Goal: Information Seeking & Learning: Learn about a topic

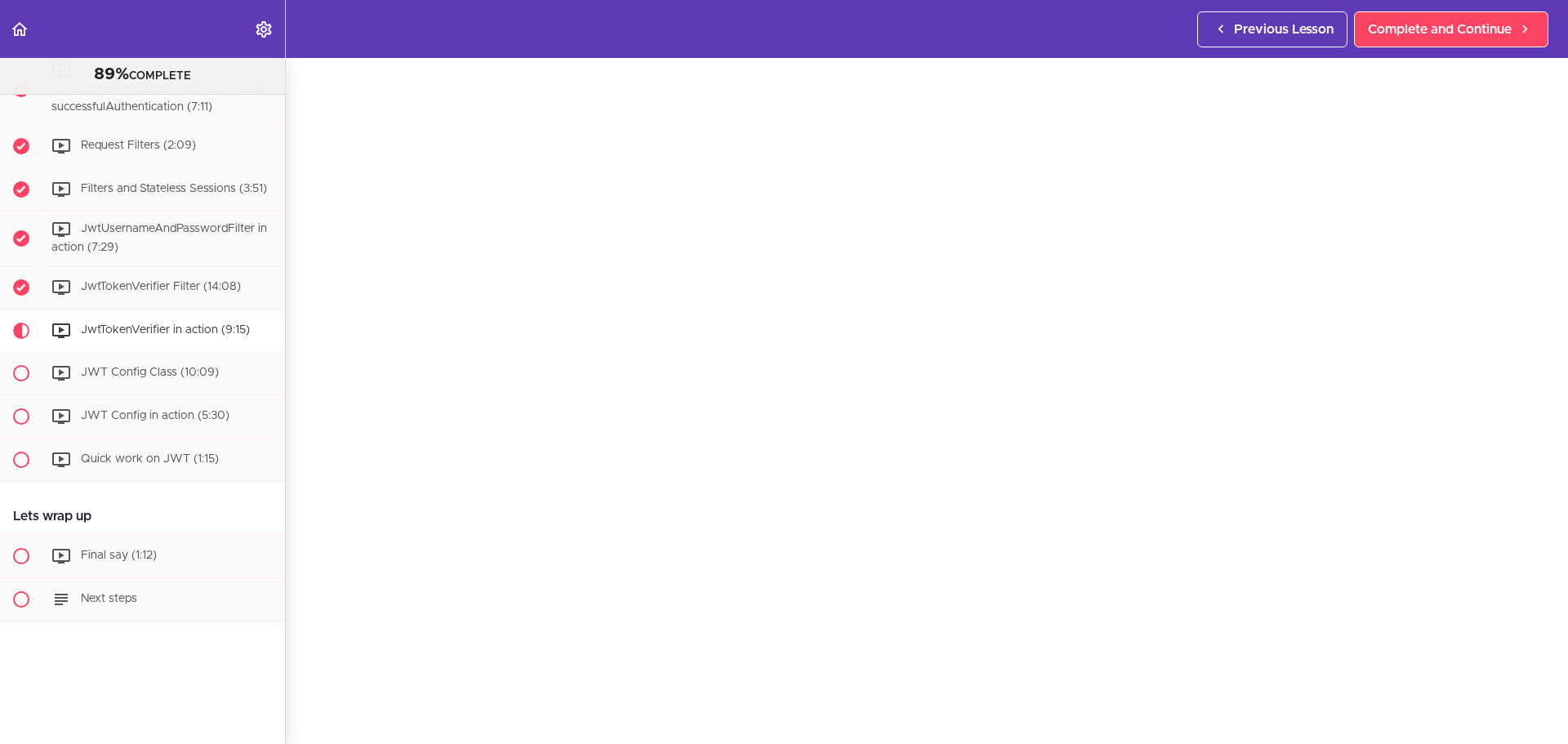
scroll to position [78, 0]
click at [1476, 32] on span "Complete and Continue" at bounding box center [1439, 30] width 144 height 20
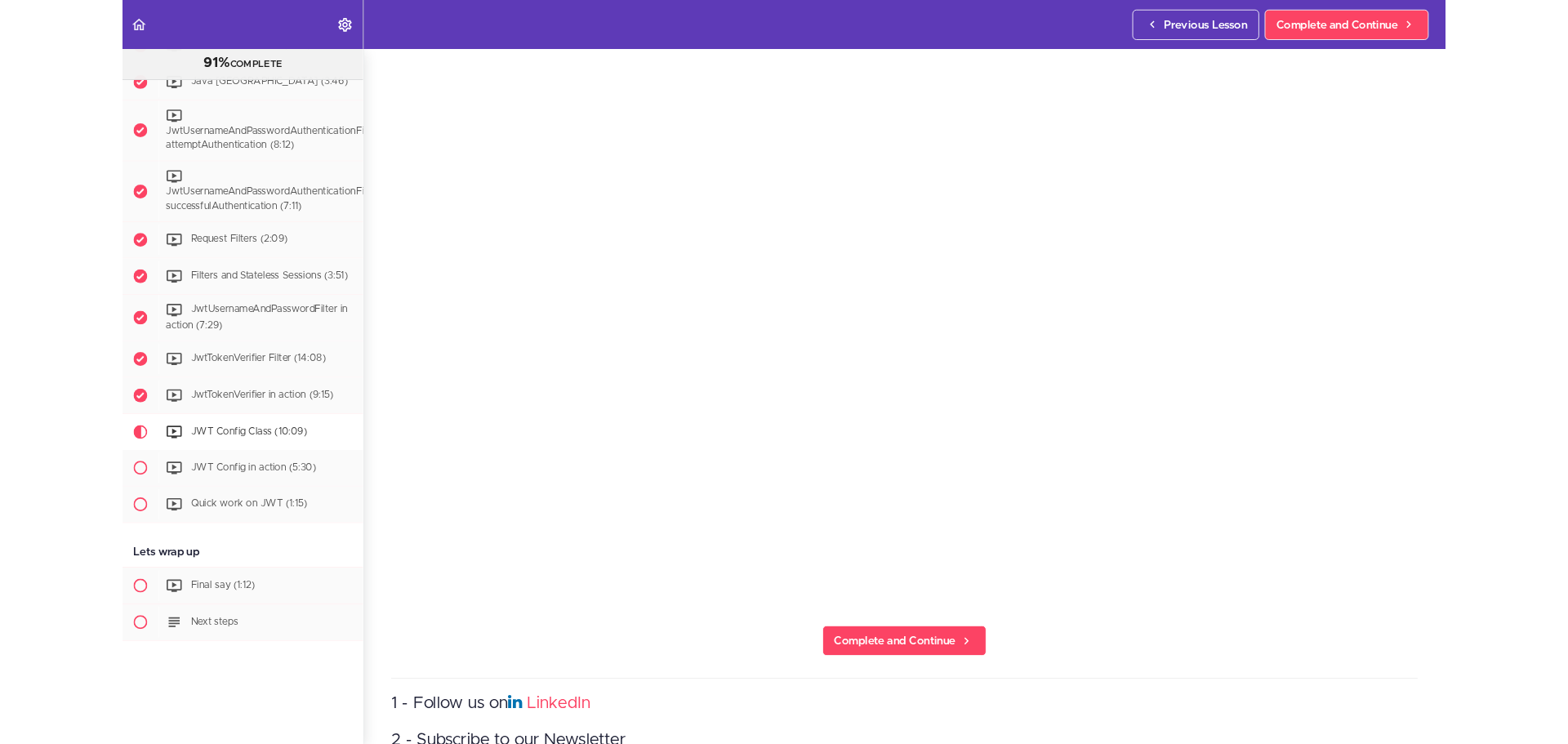
scroll to position [3064, 0]
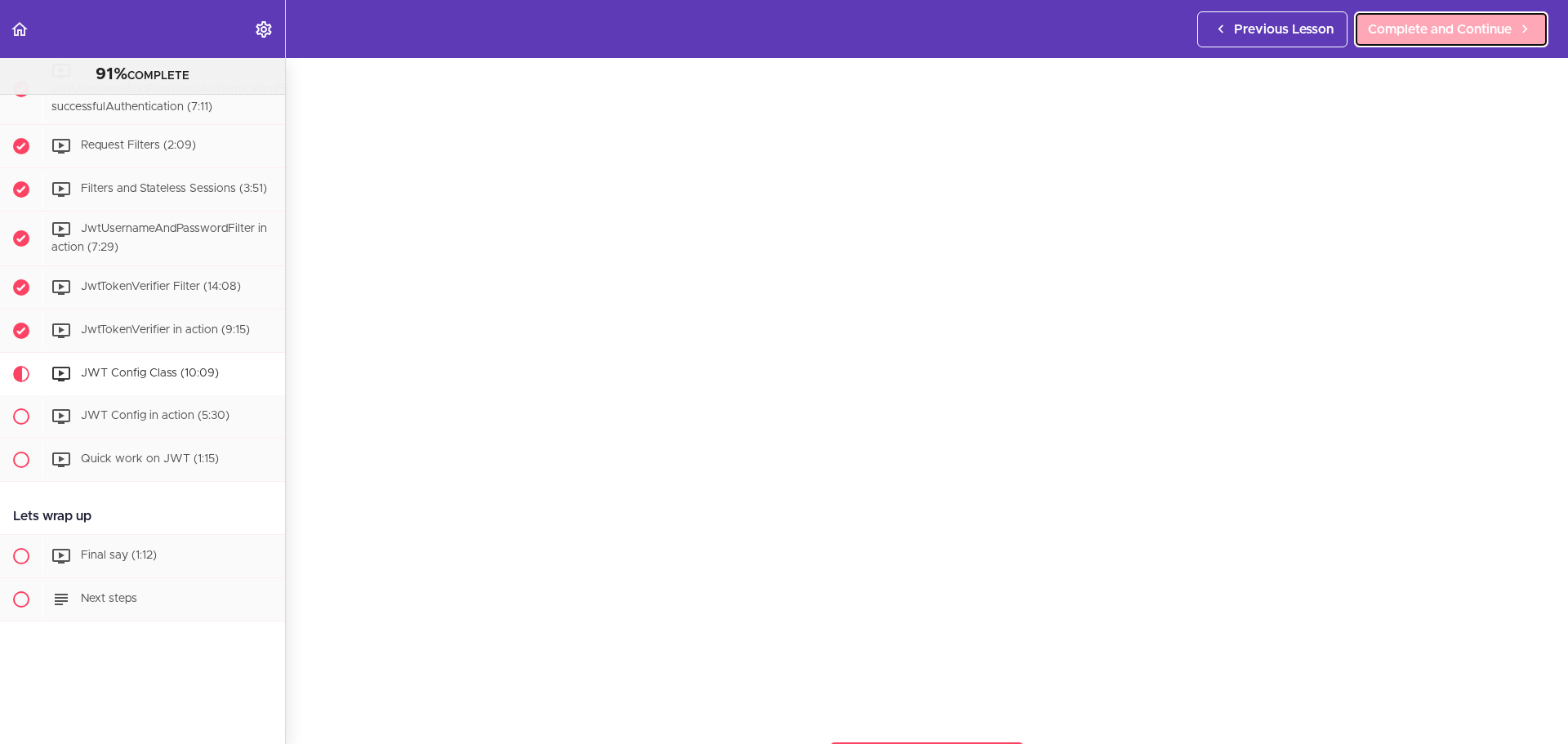
click at [1416, 28] on span "Complete and Continue" at bounding box center [1439, 30] width 144 height 20
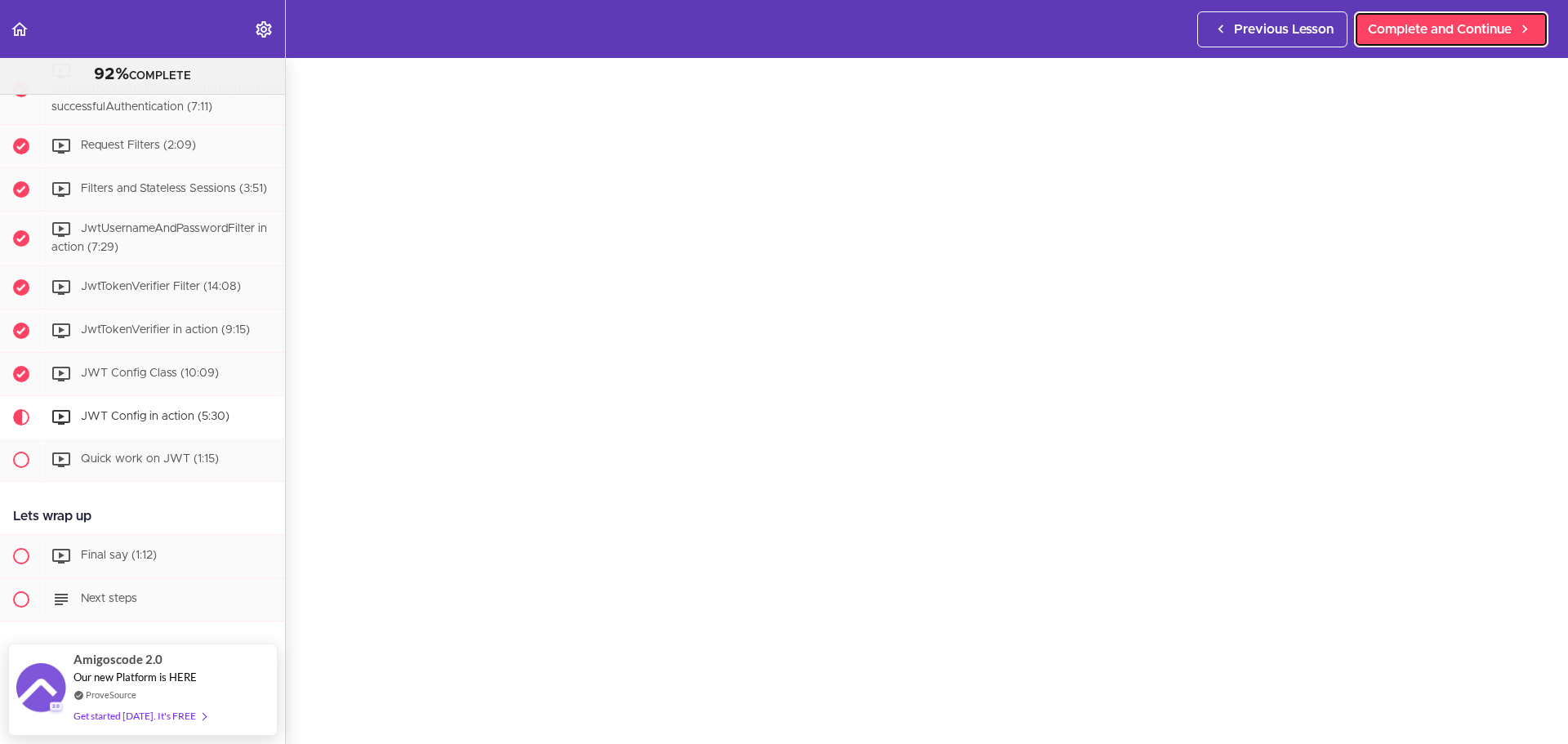
scroll to position [57, 0]
click at [1416, 29] on span "Complete and Continue" at bounding box center [1439, 30] width 144 height 20
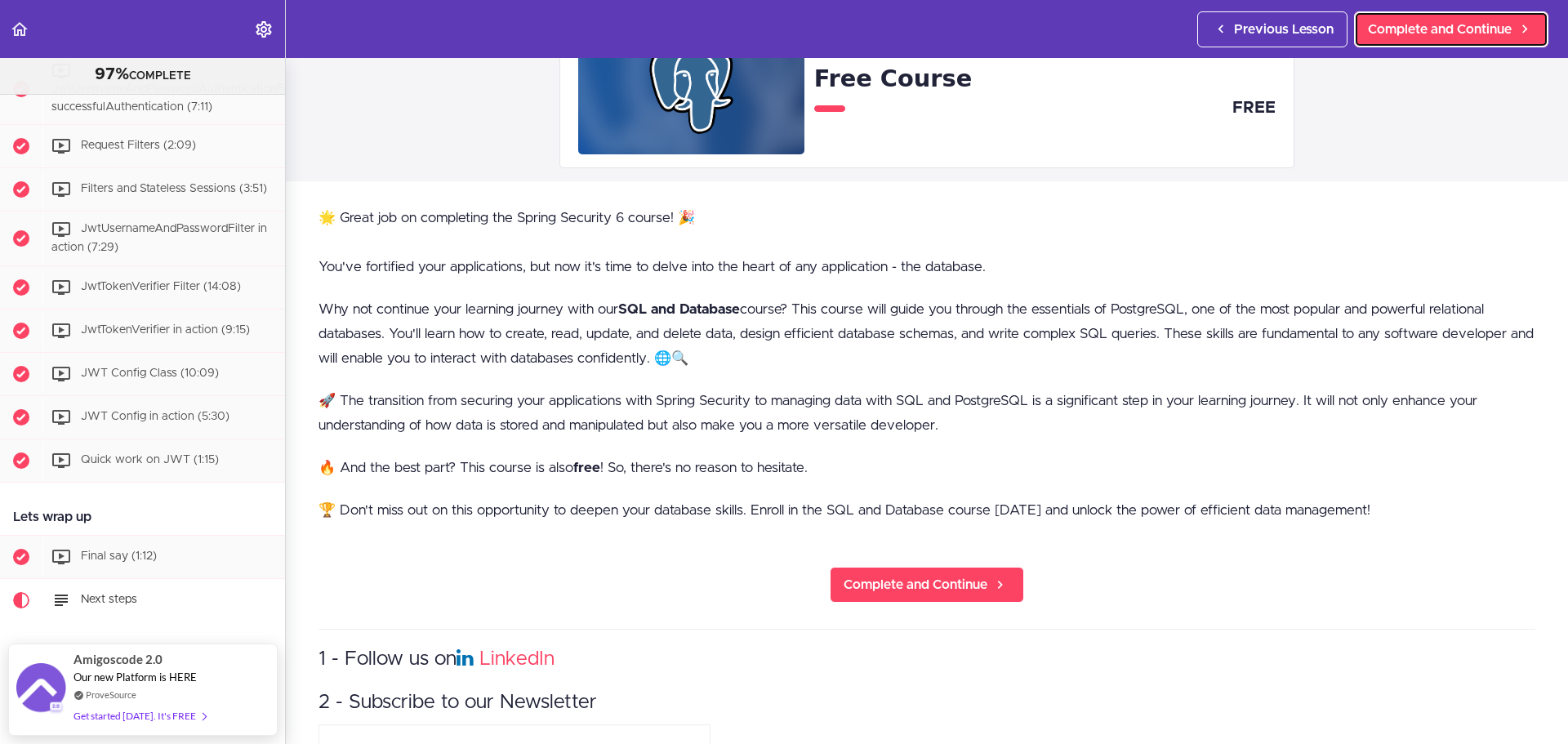
scroll to position [132, 0]
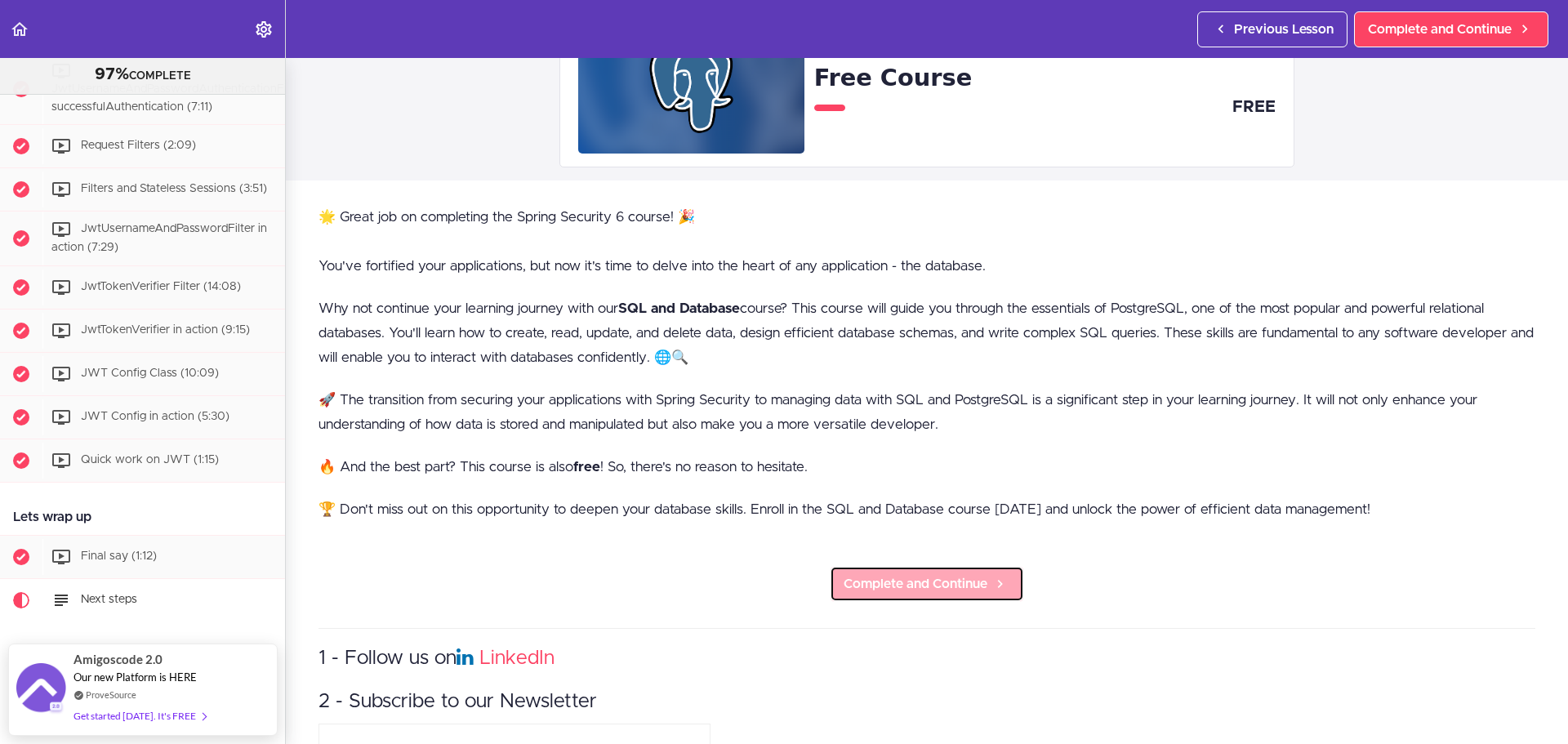
click at [883, 570] on link "Complete and Continue" at bounding box center [927, 585] width 195 height 36
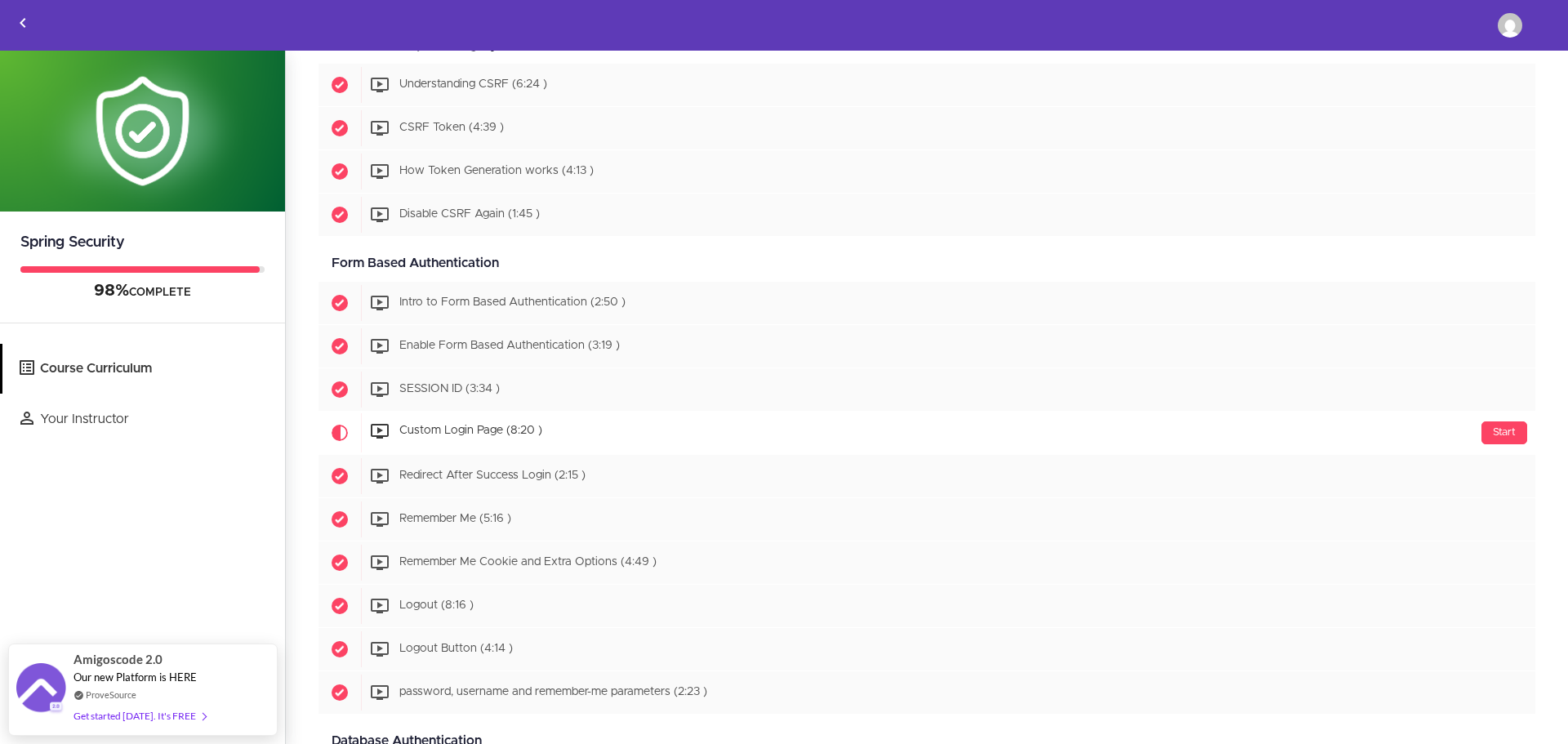
scroll to position [1574, 0]
click at [121, 362] on link "Course Curriculum" at bounding box center [144, 369] width 283 height 50
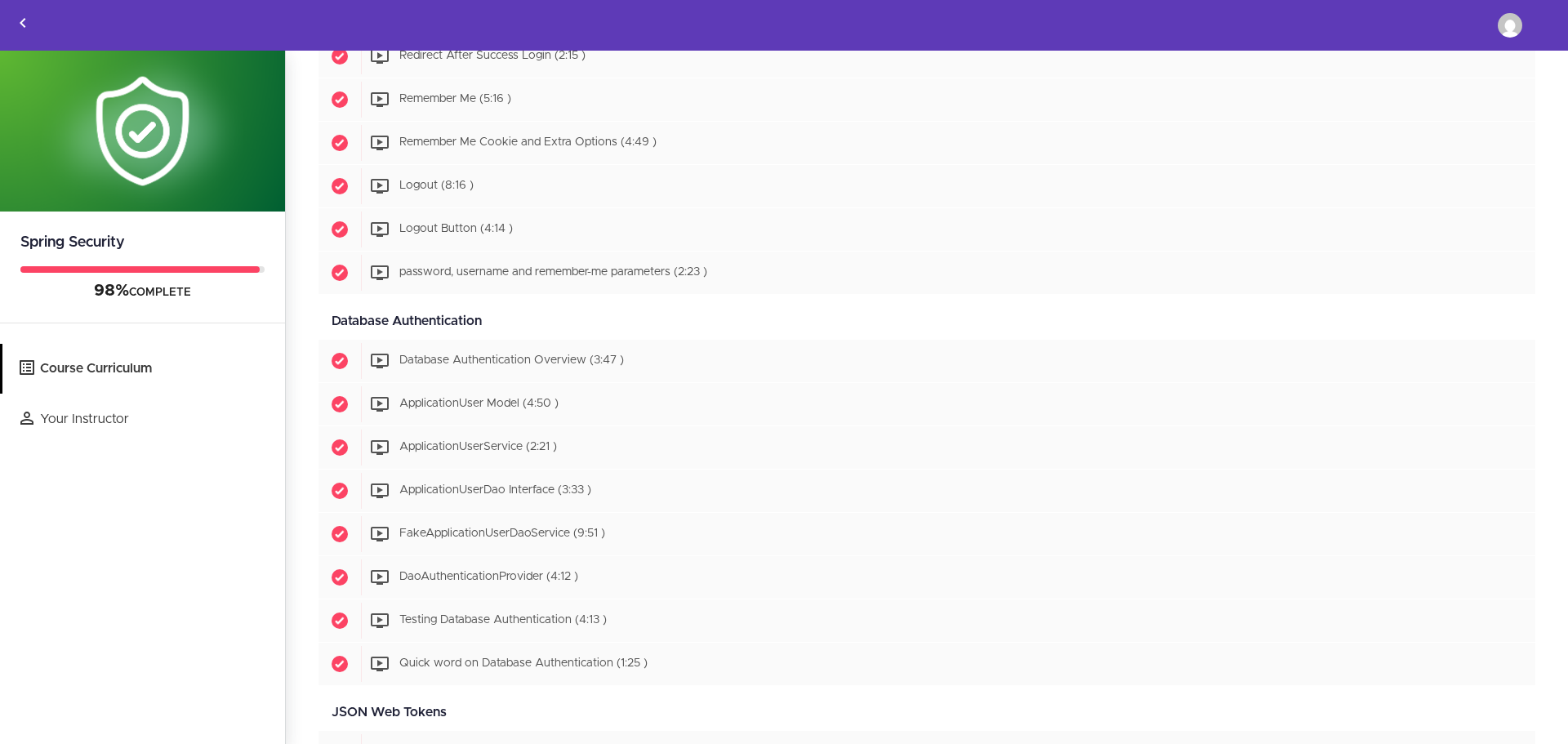
scroll to position [1991, 0]
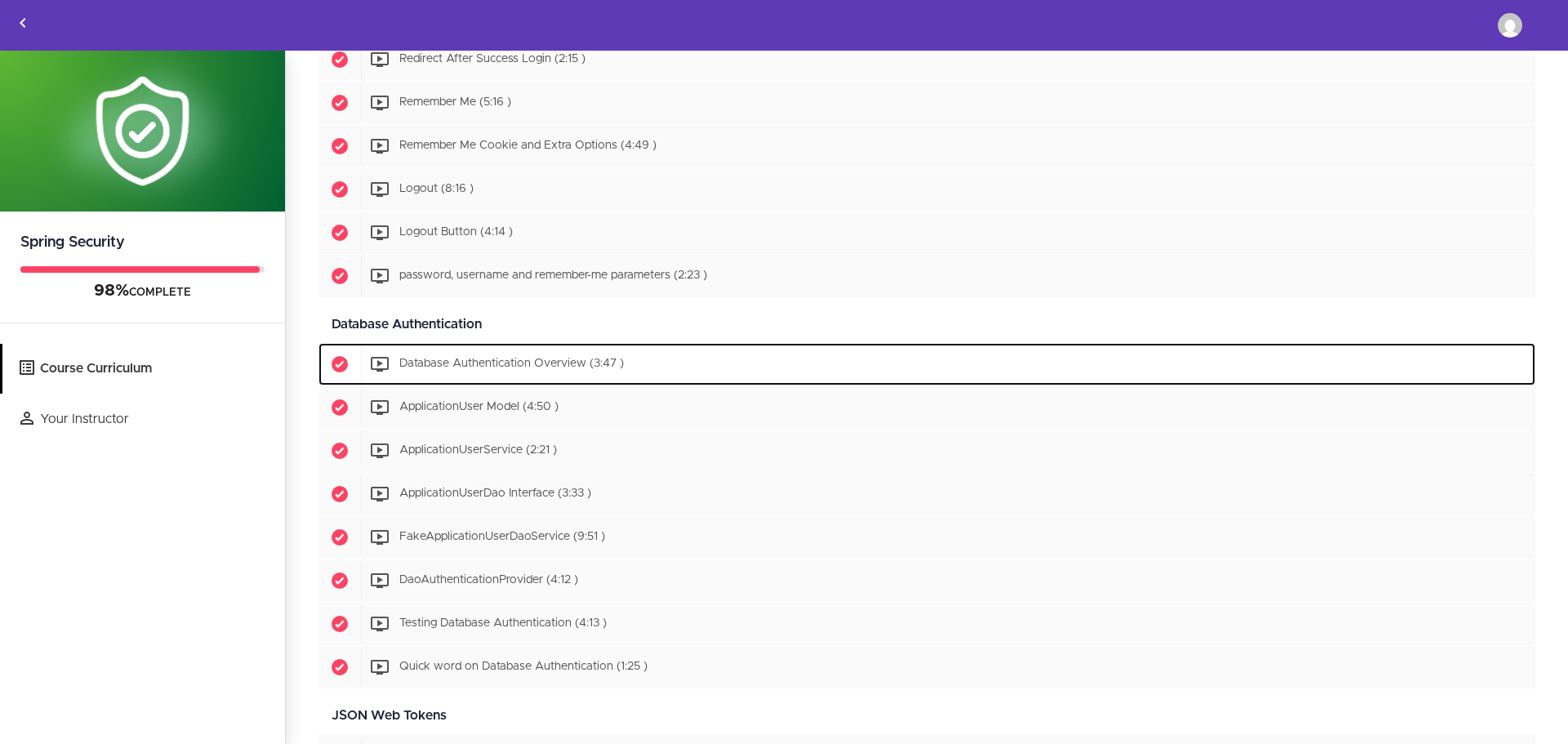
click at [503, 360] on span "Database Authentication Overview (3:47 )" at bounding box center [512, 364] width 225 height 12
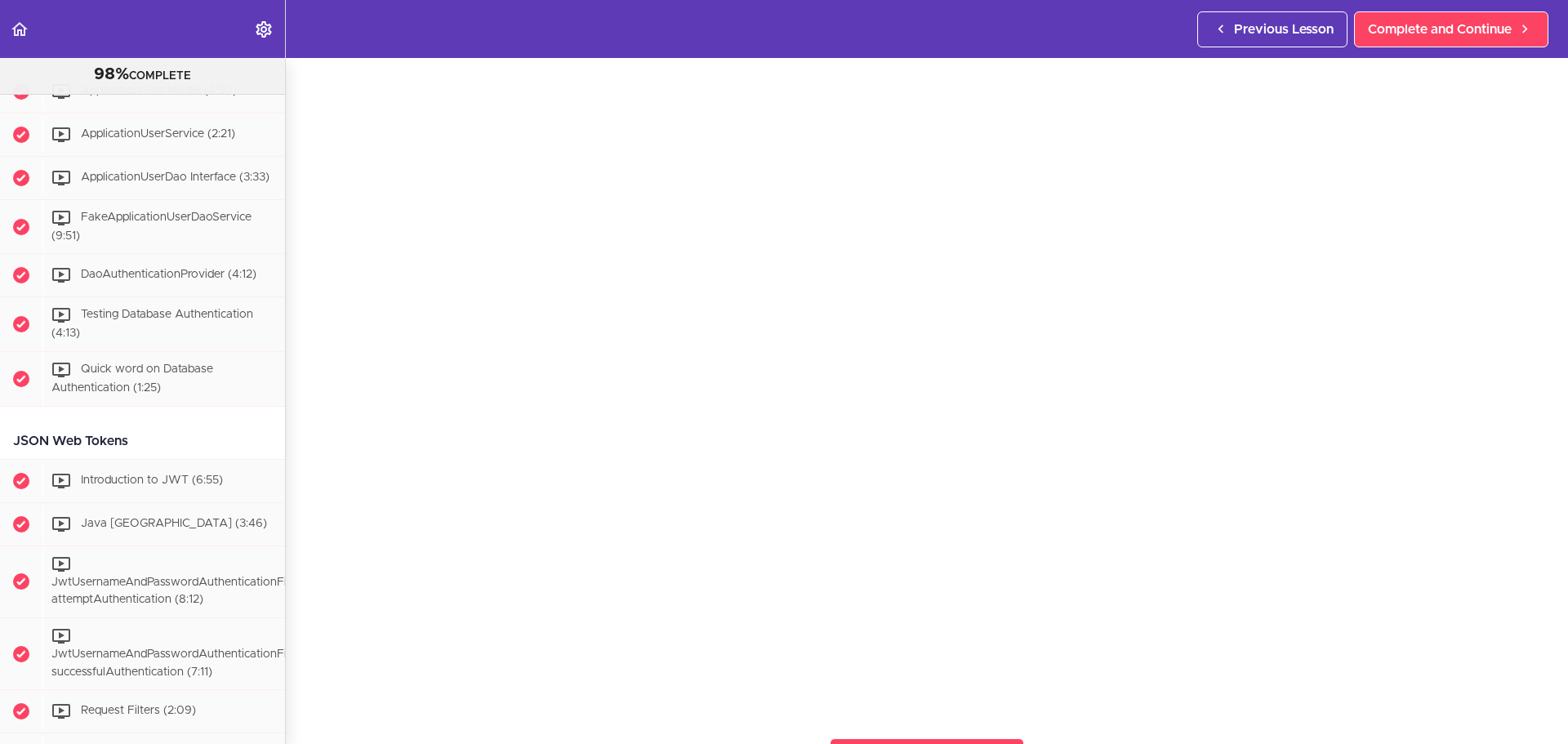
scroll to position [103, 0]
click at [1396, 21] on span "Complete and Continue" at bounding box center [1439, 30] width 144 height 20
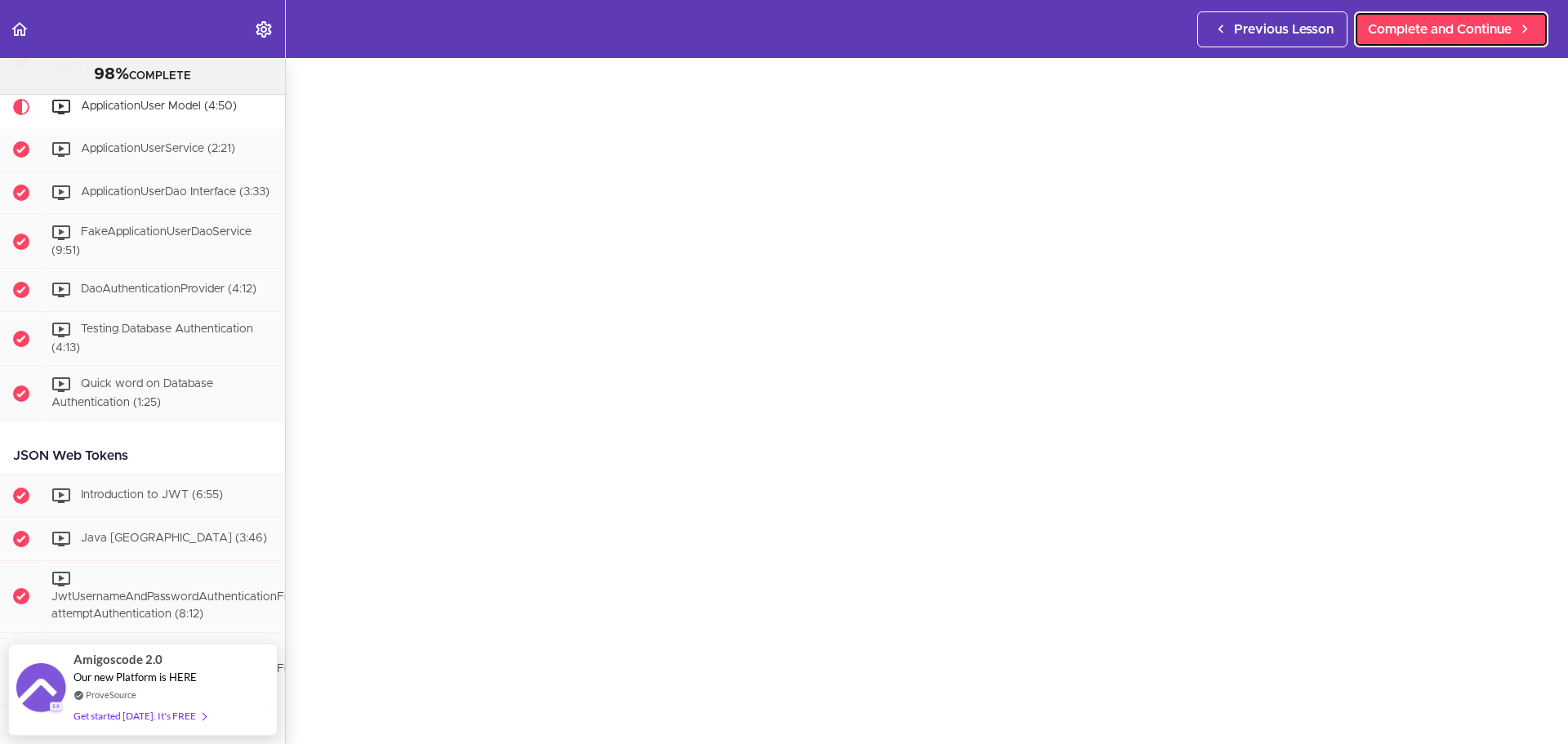
scroll to position [70, 0]
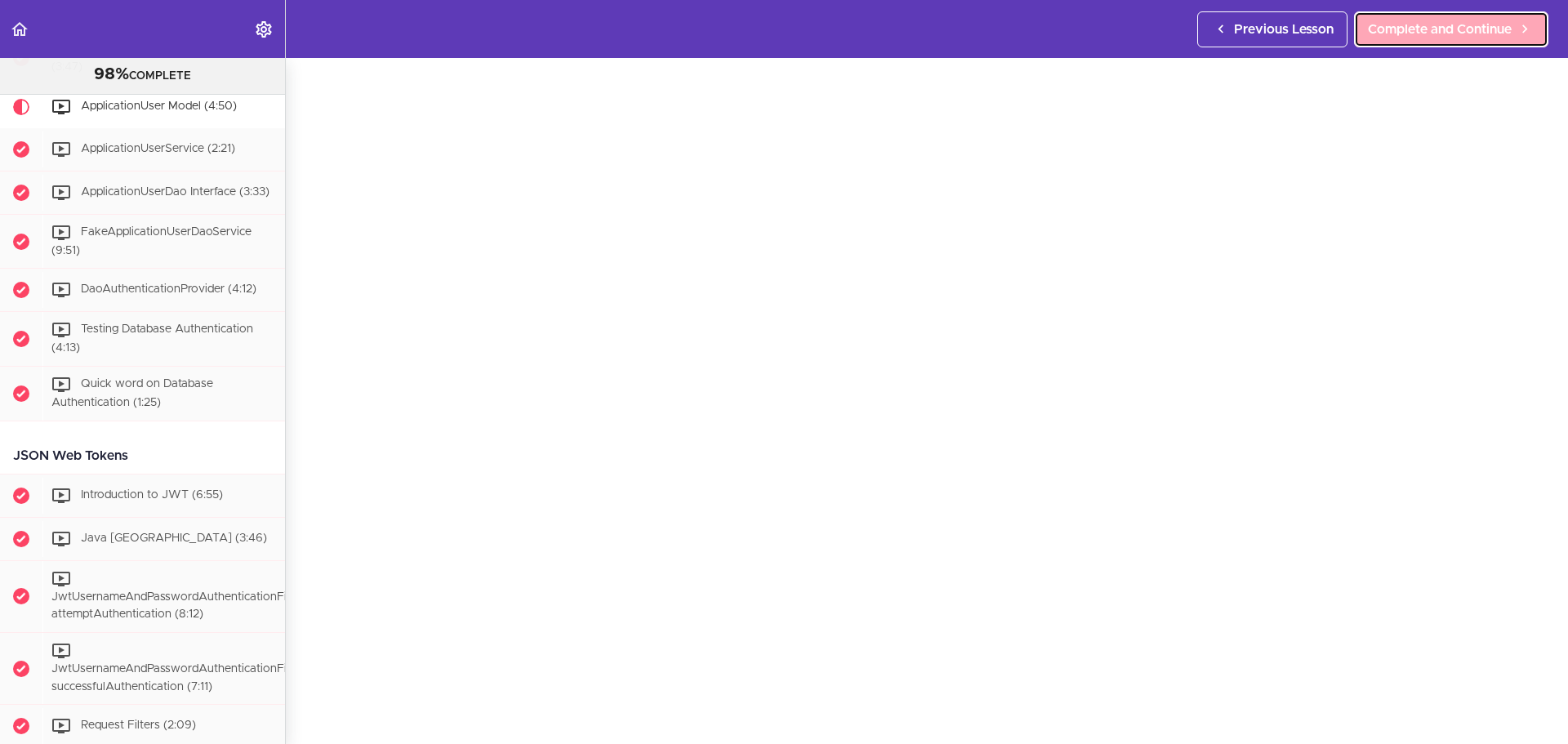
click at [1400, 15] on link "Complete and Continue" at bounding box center [1451, 30] width 195 height 36
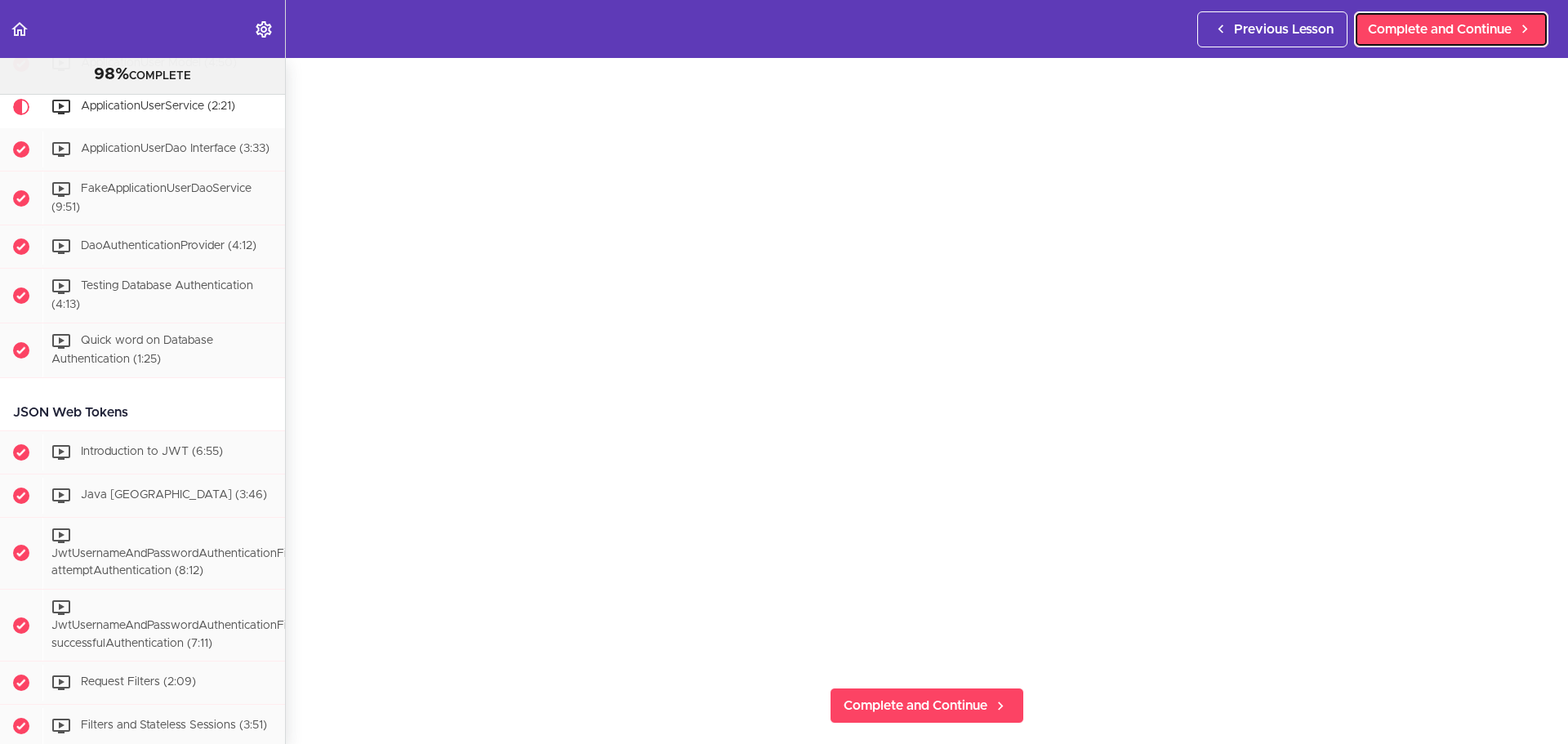
scroll to position [159, 0]
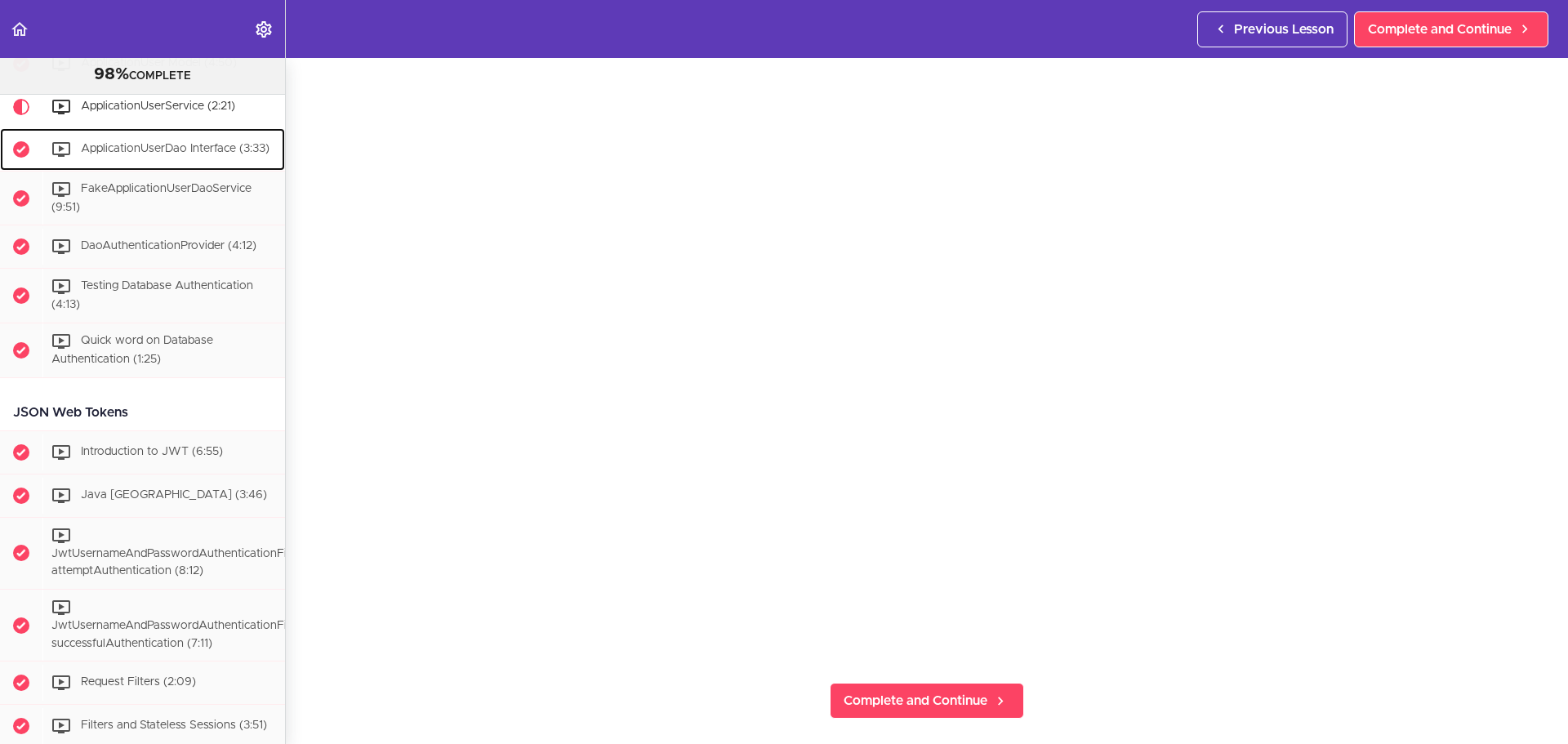
click at [217, 168] on div "ApplicationUserDao Interface (3:33)" at bounding box center [164, 150] width 243 height 36
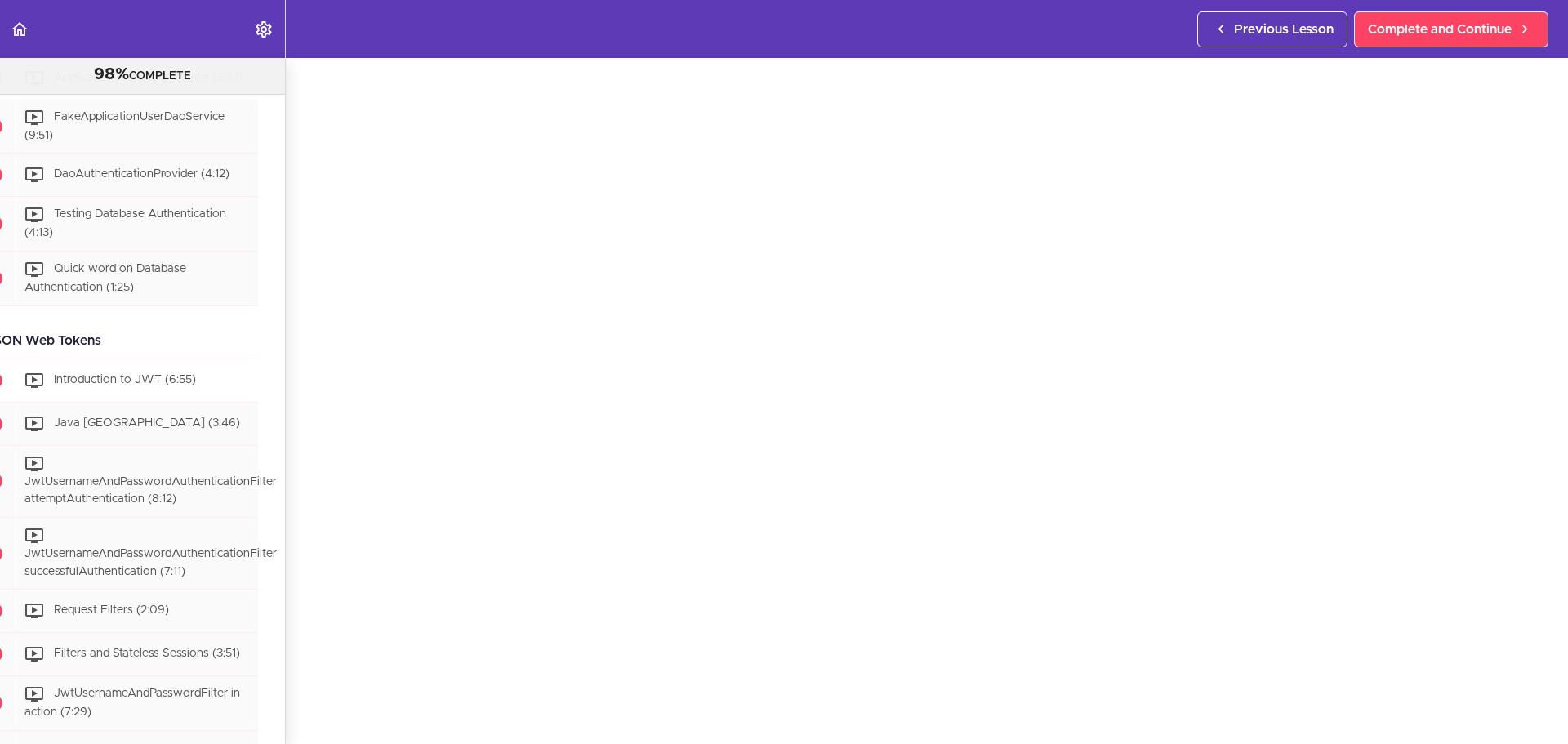
scroll to position [2529, 0]
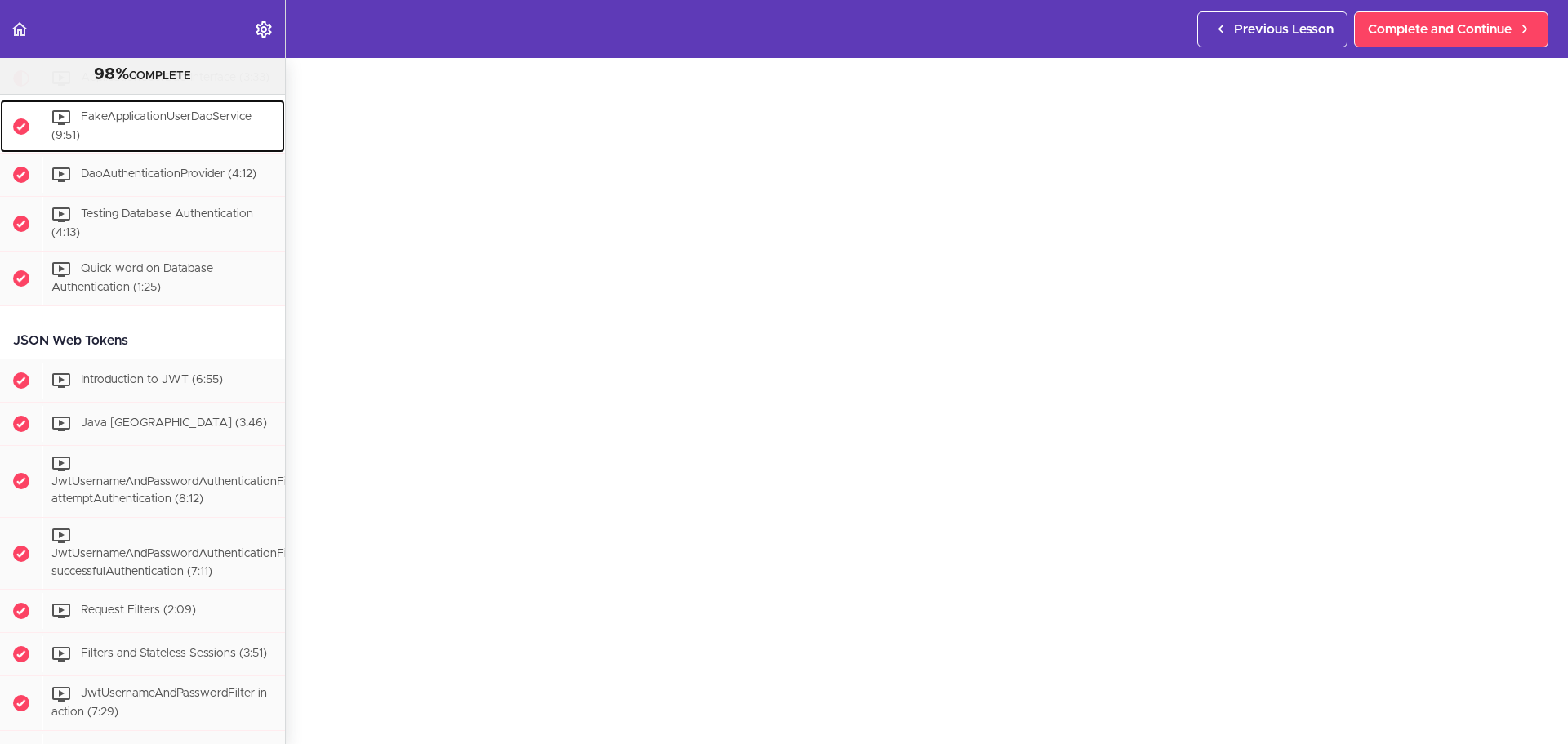
click at [172, 154] on div "FakeApplicationUserDaoService (9:51)" at bounding box center [164, 127] width 243 height 54
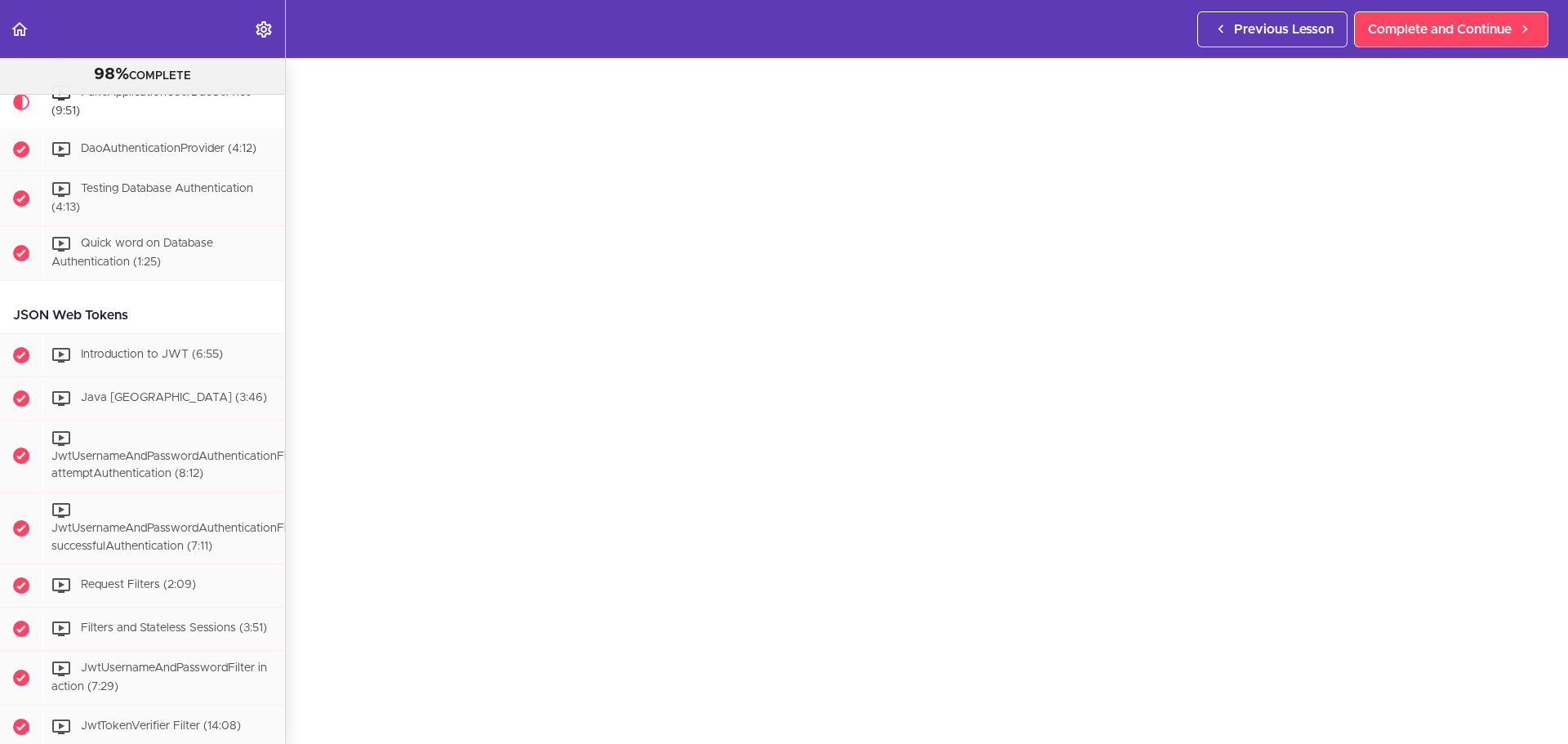
scroll to position [88, 0]
click at [130, 155] on span "DaoAuthenticationProvider (4:12)" at bounding box center [168, 150] width 176 height 12
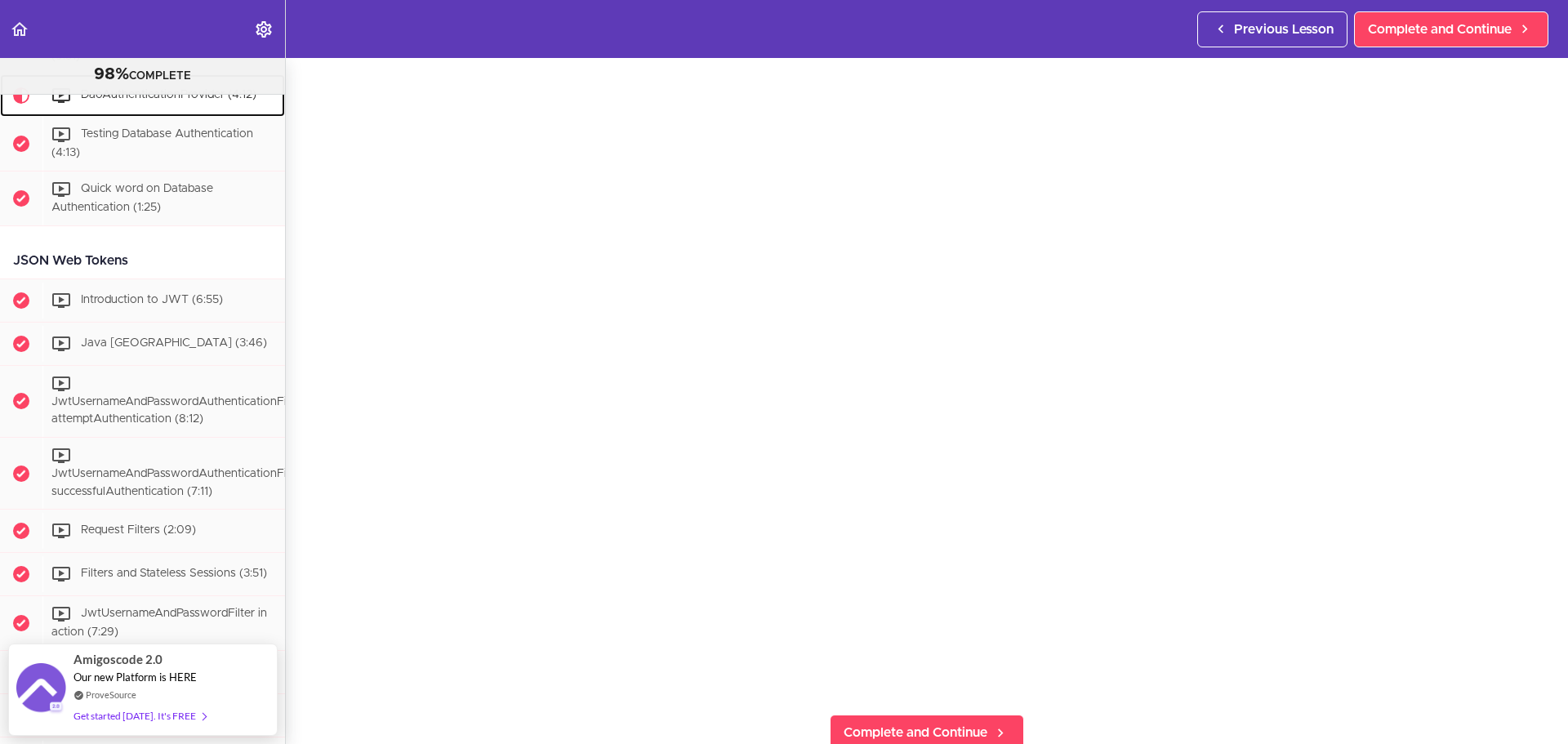
scroll to position [129, 0]
